Goal: Task Accomplishment & Management: Manage account settings

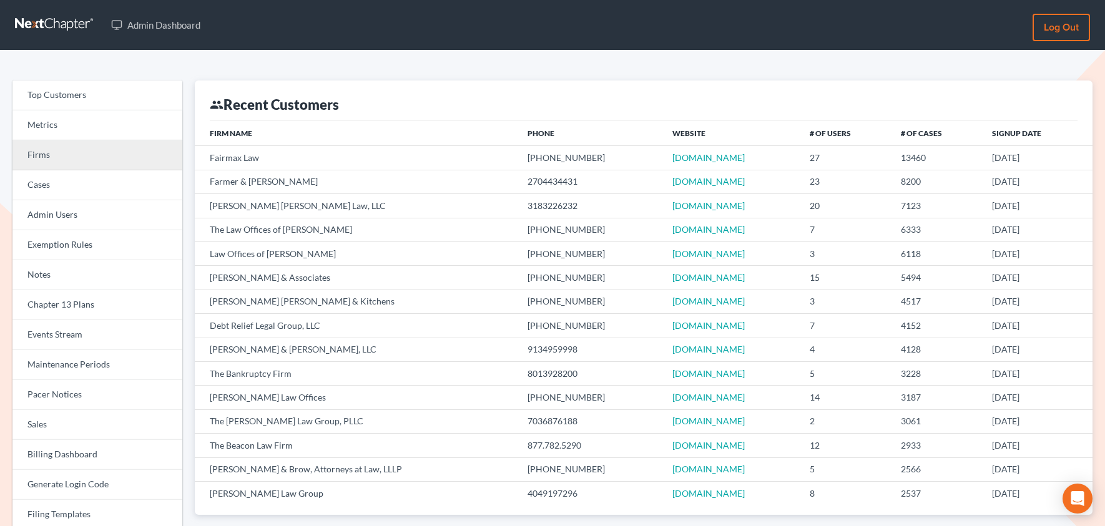
click at [65, 157] on link "Firms" at bounding box center [97, 155] width 170 height 30
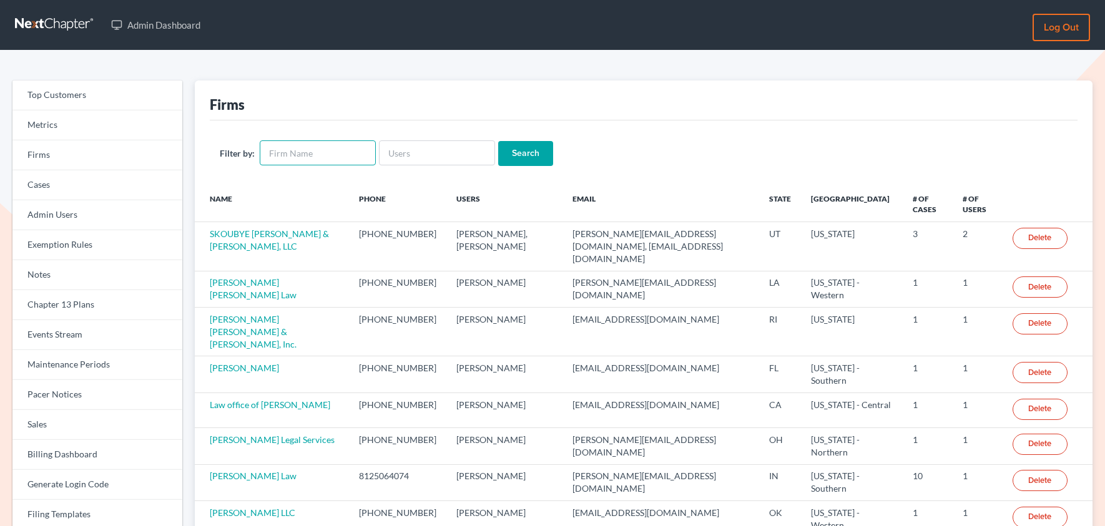
click at [327, 147] on input "text" at bounding box center [318, 152] width 116 height 25
type input "f"
type input "[PERSON_NAME] & Associates, P.C."
click at [540, 153] on input "Search" at bounding box center [525, 153] width 55 height 25
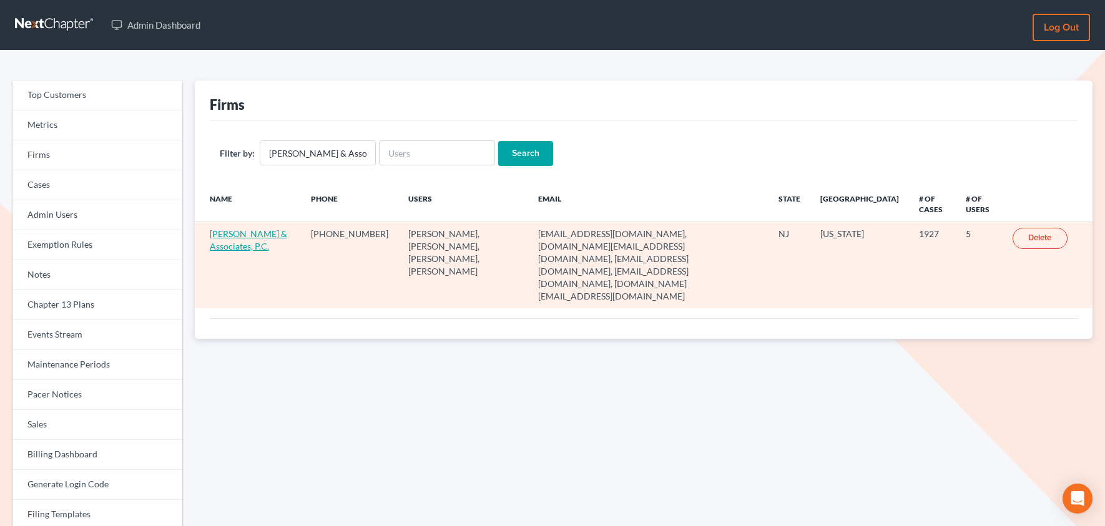
click at [245, 248] on link "[PERSON_NAME] & Associates, P.C." at bounding box center [248, 240] width 77 height 23
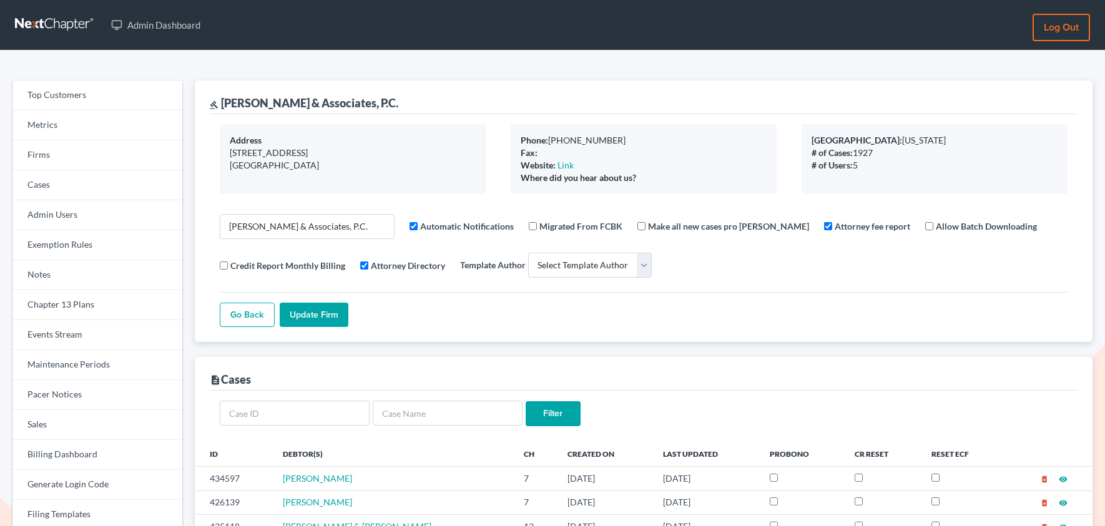
select select
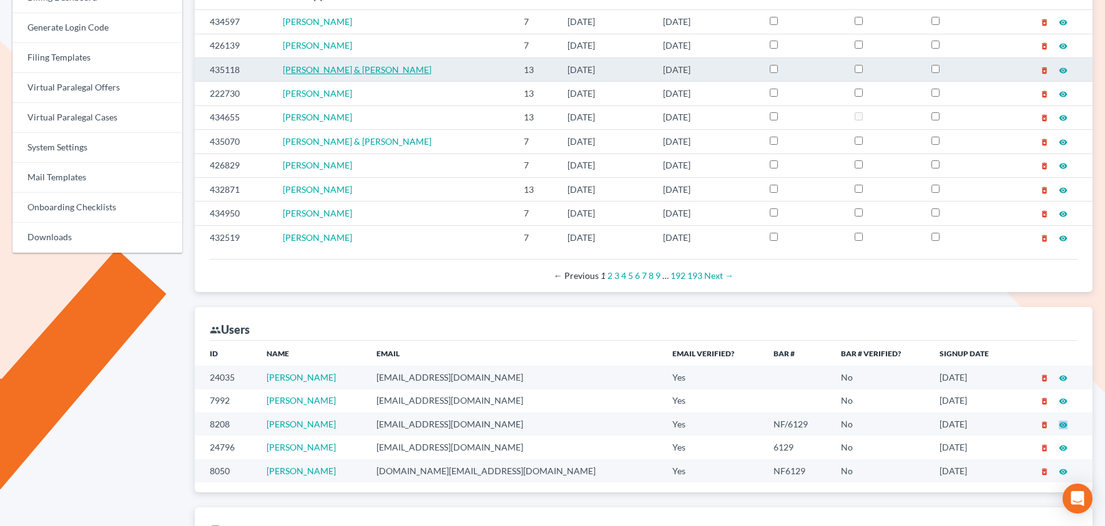
scroll to position [430, 0]
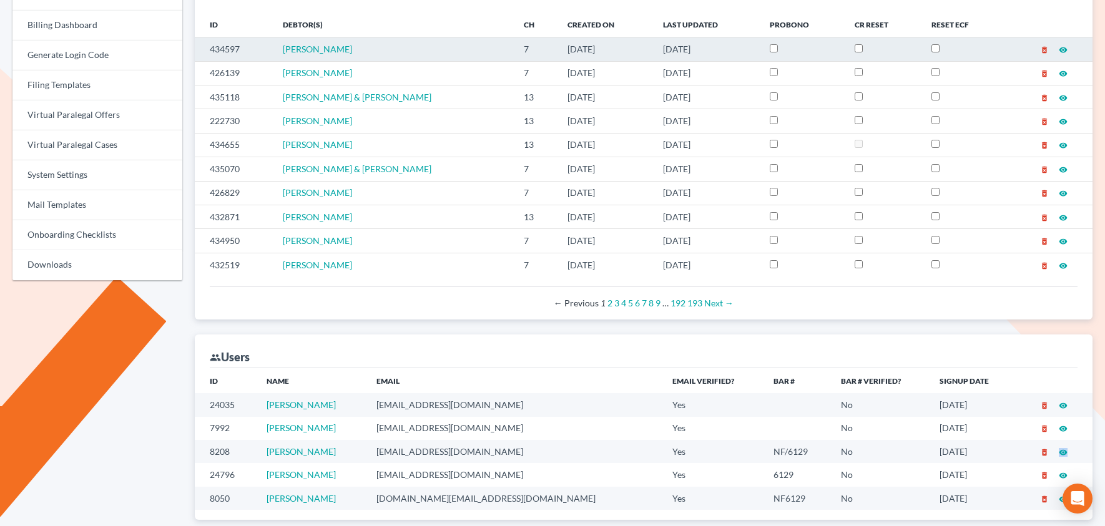
click at [224, 50] on td "434597" at bounding box center [234, 49] width 79 height 24
